Goal: Transaction & Acquisition: Book appointment/travel/reservation

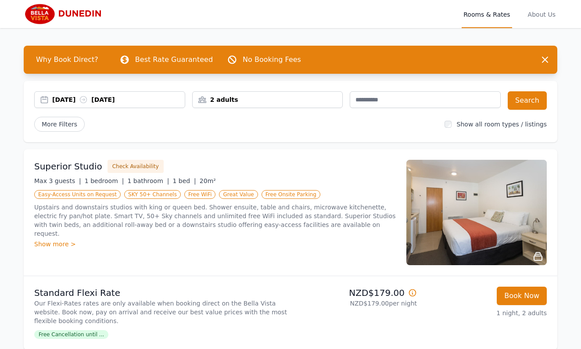
click at [80, 98] on div "[DATE] [DATE]" at bounding box center [118, 99] width 133 height 9
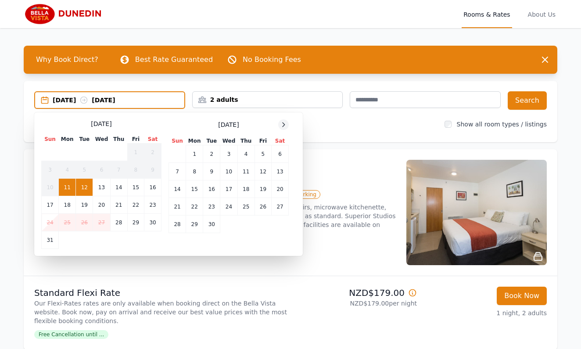
click at [282, 124] on icon at bounding box center [283, 124] width 7 height 7
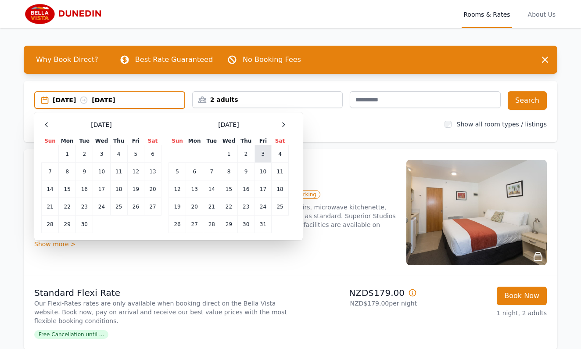
click at [264, 152] on td "3" at bounding box center [263, 154] width 17 height 18
click at [173, 169] on td "5" at bounding box center [177, 172] width 17 height 18
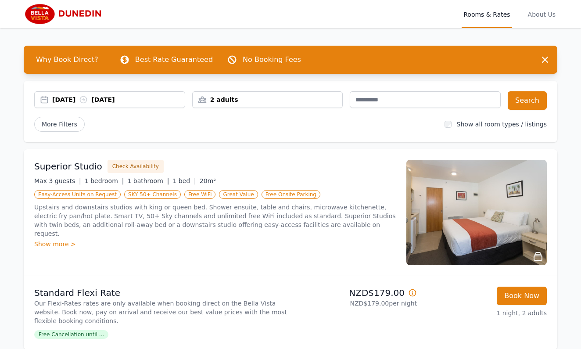
click at [319, 97] on div "2 adults" at bounding box center [268, 99] width 150 height 9
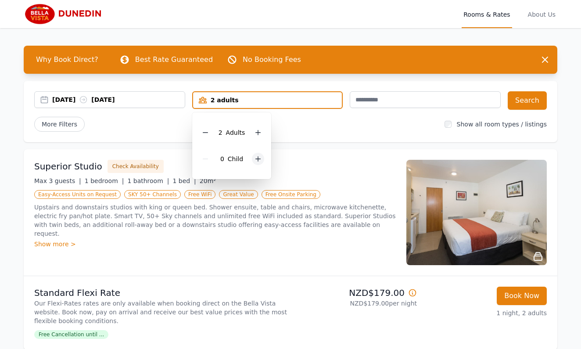
click at [257, 159] on icon at bounding box center [258, 159] width 5 height 5
click at [531, 99] on button "Search" at bounding box center [527, 100] width 39 height 18
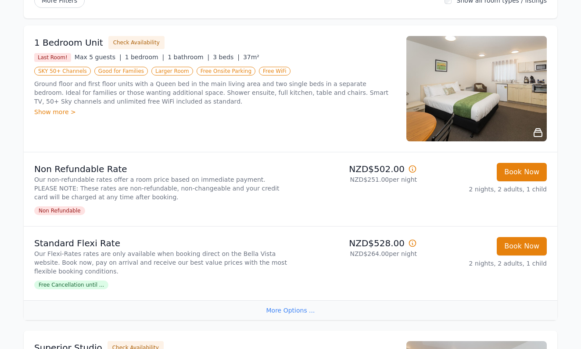
scroll to position [115, 0]
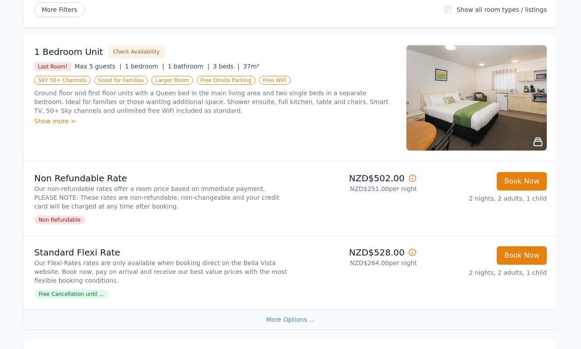
click at [520, 107] on img at bounding box center [477, 97] width 141 height 105
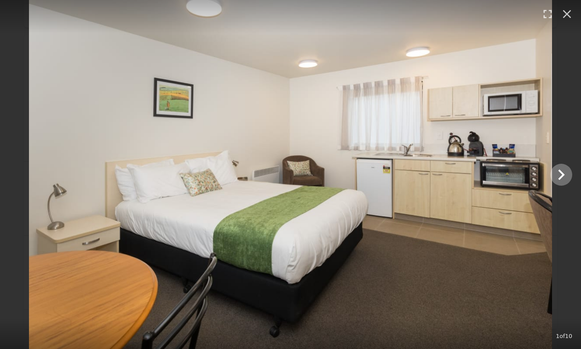
click at [563, 175] on icon "Show slide 2 of 10" at bounding box center [562, 175] width 7 height 11
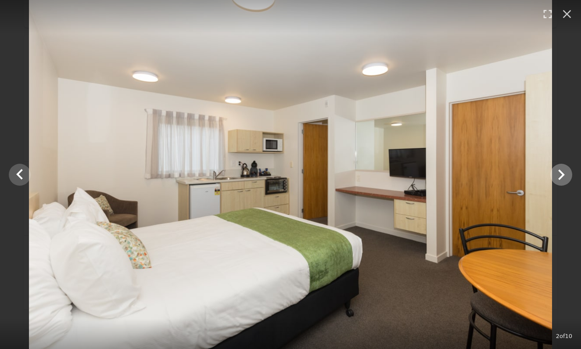
click at [563, 175] on icon "Show slide 3 of 10" at bounding box center [562, 175] width 7 height 11
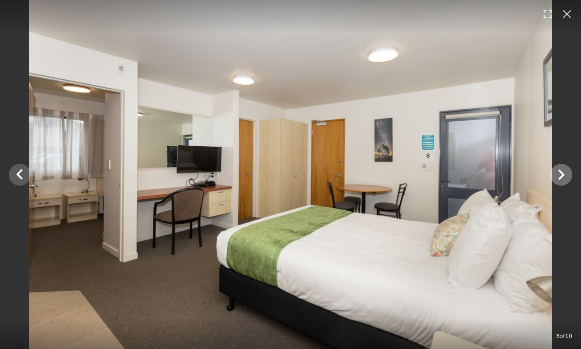
click at [563, 175] on icon "Show slide 4 of 10" at bounding box center [562, 175] width 7 height 11
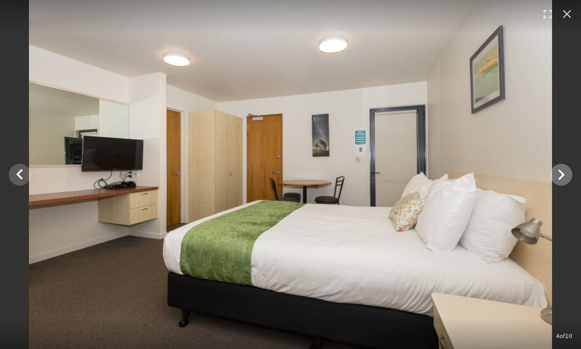
click at [563, 175] on icon "Show slide 5 of 10" at bounding box center [562, 175] width 7 height 11
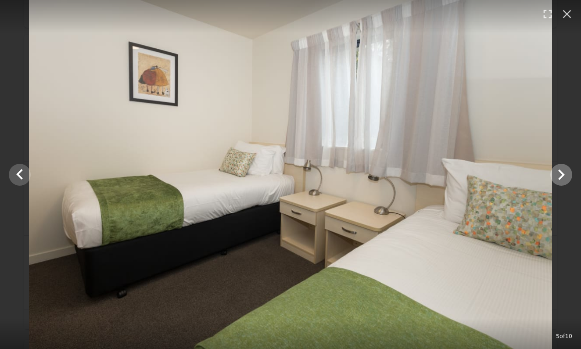
click at [563, 175] on icon "Show slide 6 of 10" at bounding box center [562, 175] width 7 height 11
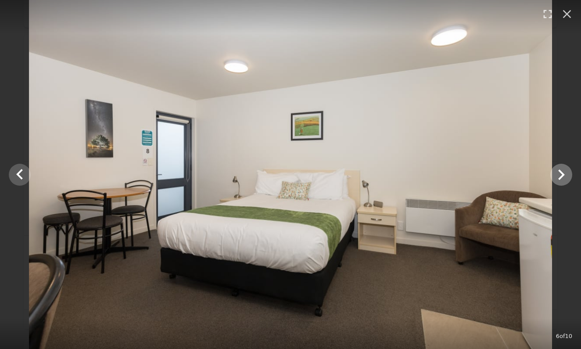
click at [563, 175] on icon "Show slide 7 of 10" at bounding box center [562, 175] width 7 height 11
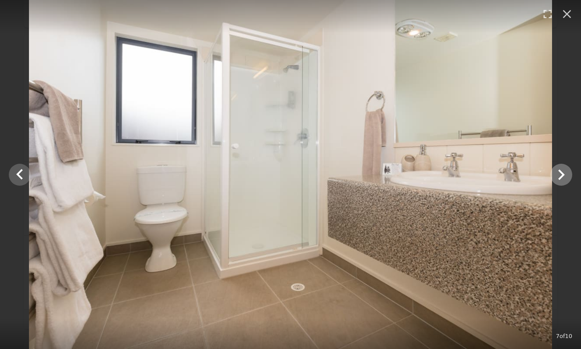
click at [563, 175] on icon "Show slide 8 of 10" at bounding box center [562, 175] width 7 height 11
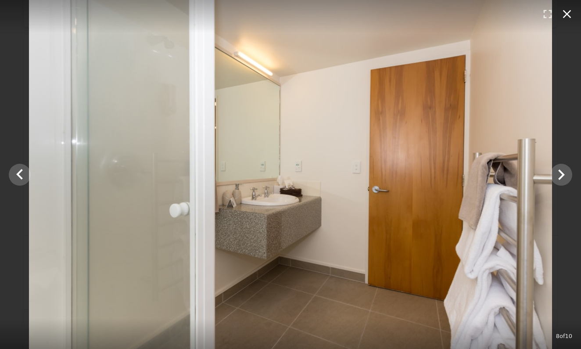
click at [568, 15] on icon "button" at bounding box center [567, 14] width 8 height 8
